Goal: Information Seeking & Learning: Learn about a topic

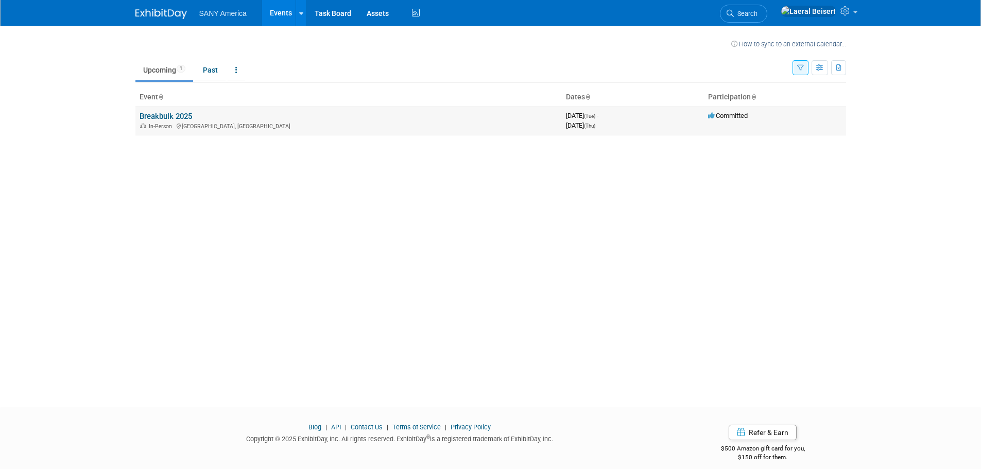
click at [198, 115] on td "Breakbulk 2025 In-Person [GEOGRAPHIC_DATA], [GEOGRAPHIC_DATA]" at bounding box center [348, 120] width 426 height 29
click at [187, 117] on link "Breakbulk 2025" at bounding box center [166, 116] width 53 height 9
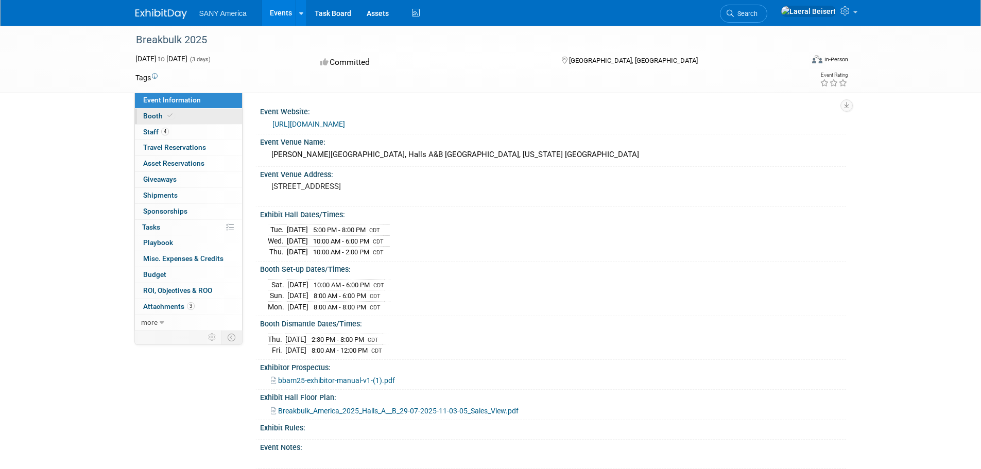
click at [167, 113] on icon at bounding box center [169, 116] width 5 height 6
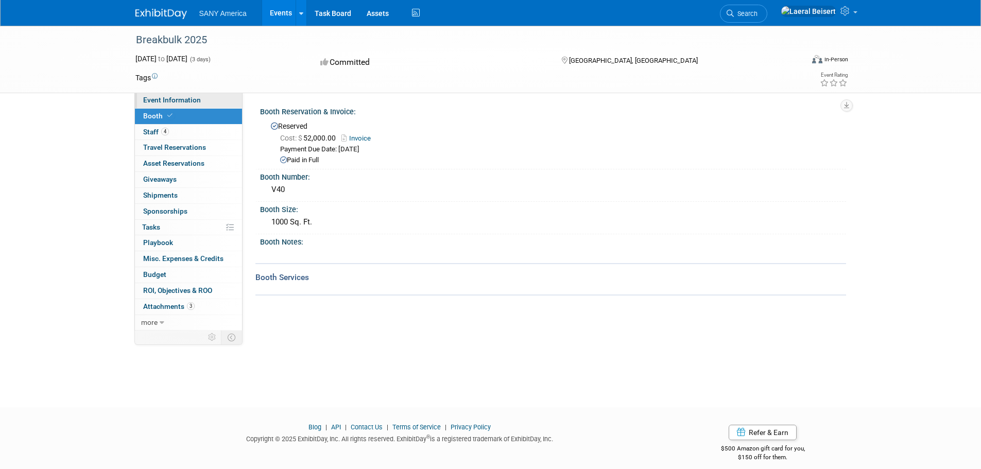
click at [174, 104] on link "Event Information" at bounding box center [188, 100] width 107 height 15
